Goal: Task Accomplishment & Management: Use online tool/utility

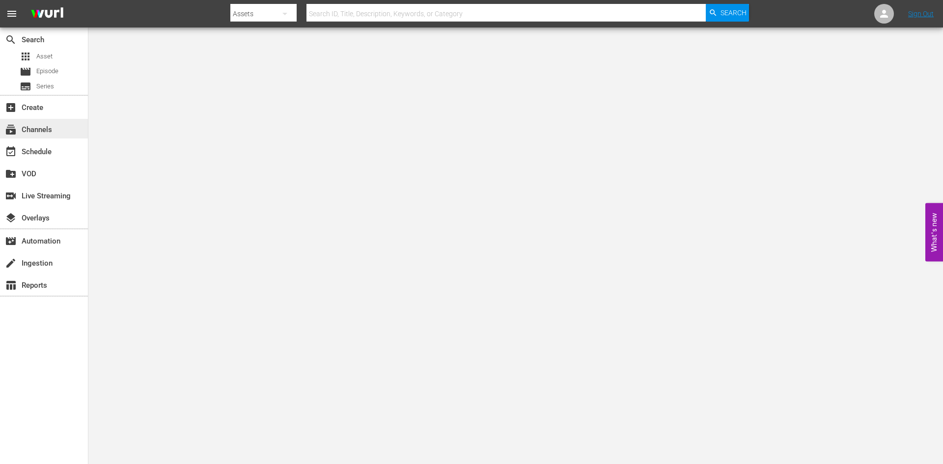
click at [50, 131] on div "subscriptions Channels" at bounding box center [27, 128] width 55 height 9
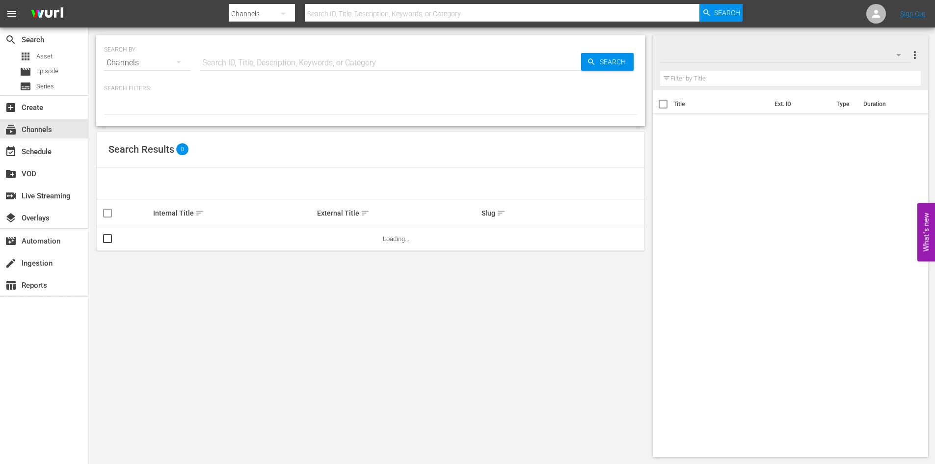
click at [330, 59] on input "text" at bounding box center [390, 63] width 381 height 24
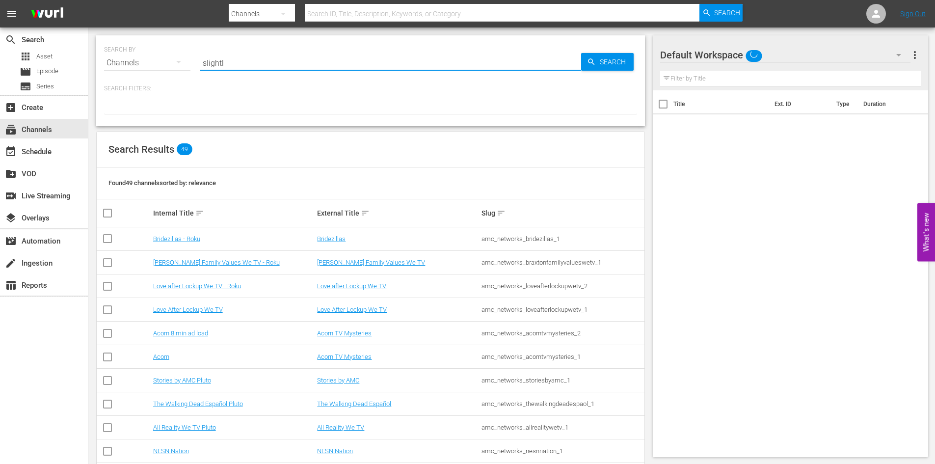
type input "slightly"
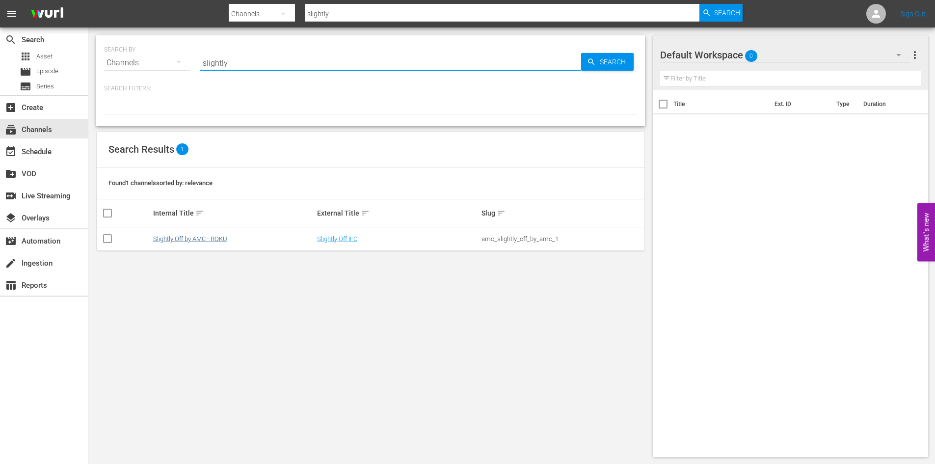
type input "slightly"
click at [213, 236] on link "Slightly Off by AMC - ROKU" at bounding box center [190, 238] width 74 height 7
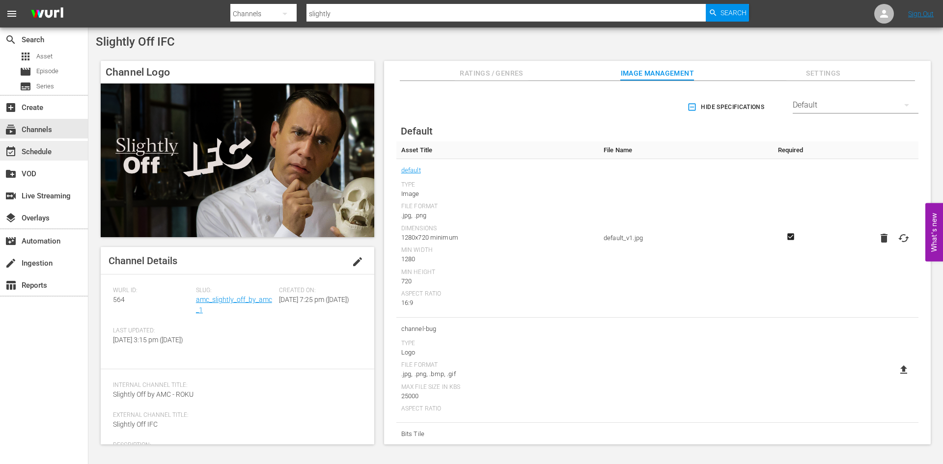
click at [54, 149] on div "event_available Schedule" at bounding box center [27, 150] width 55 height 9
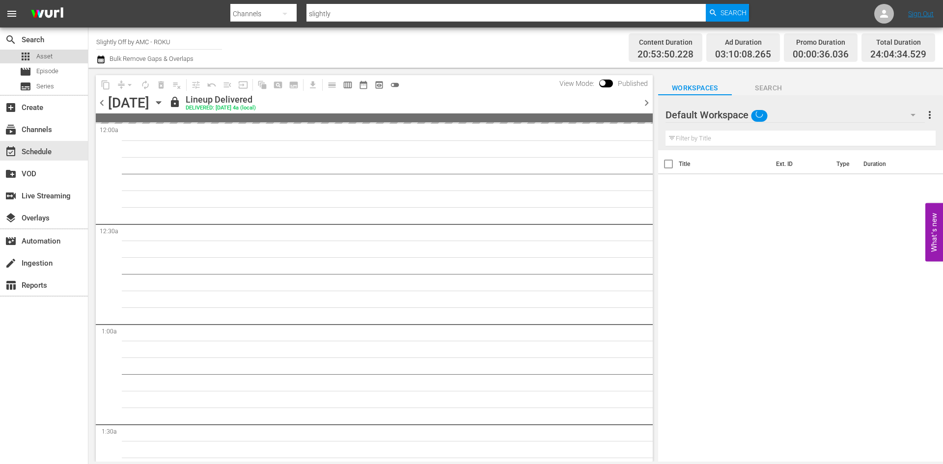
click at [52, 55] on span "Asset" at bounding box center [44, 57] width 16 height 10
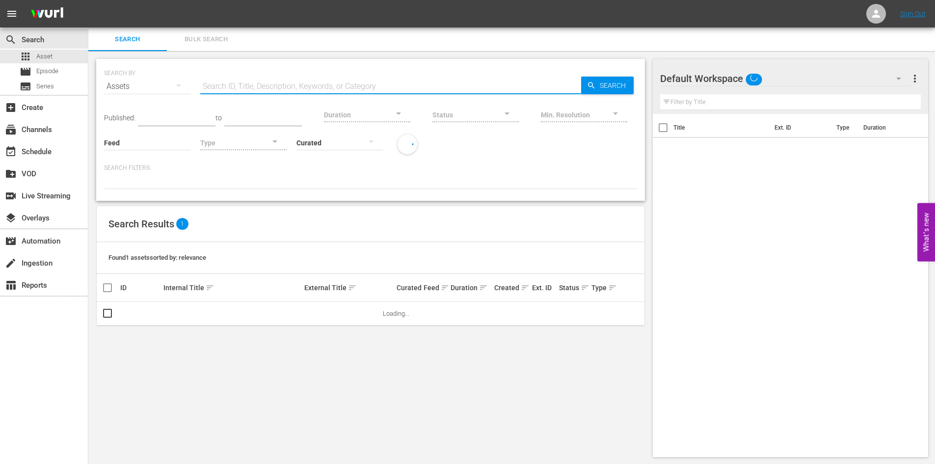
click at [261, 86] on input "text" at bounding box center [390, 87] width 381 height 24
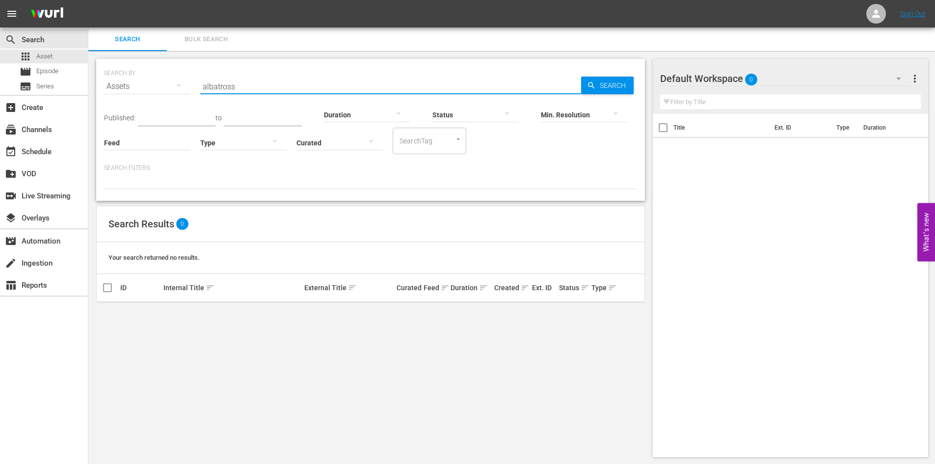
drag, startPoint x: 243, startPoint y: 87, endPoint x: 192, endPoint y: 88, distance: 50.1
click at [192, 88] on div "SEARCH BY Search By Assets Search ID, Title, Description, Keywords, or Category…" at bounding box center [370, 80] width 533 height 35
drag, startPoint x: 242, startPoint y: 87, endPoint x: 188, endPoint y: 85, distance: 54.0
click at [188, 85] on div "SEARCH BY Search By Assets Search ID, Title, Description, Keywords, or Category…" at bounding box center [370, 80] width 533 height 35
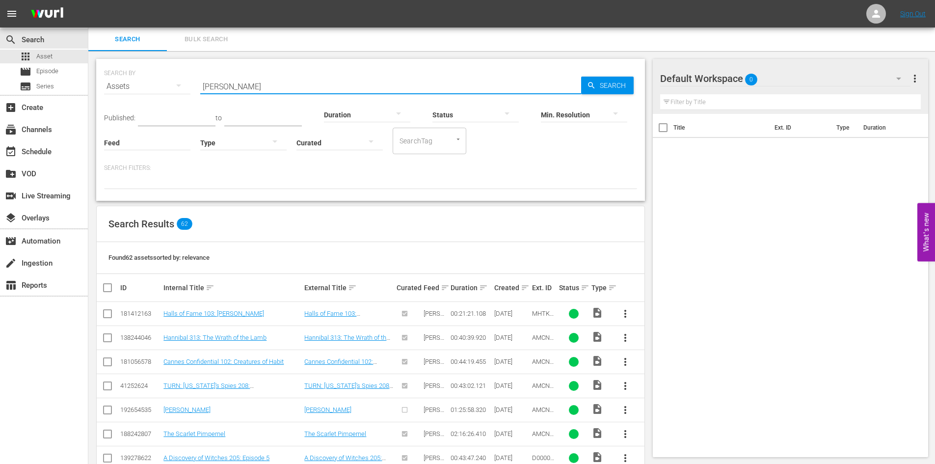
type input "[PERSON_NAME]"
